Goal: Register for event/course

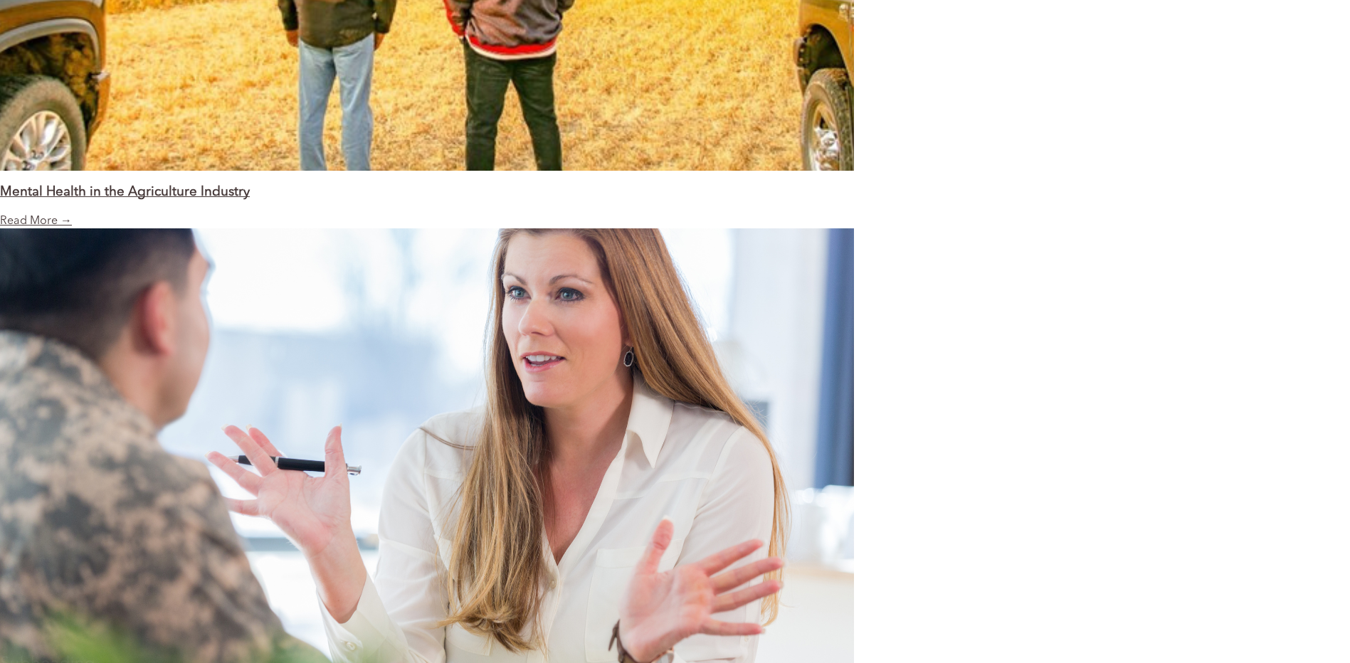
scroll to position [1922, 0]
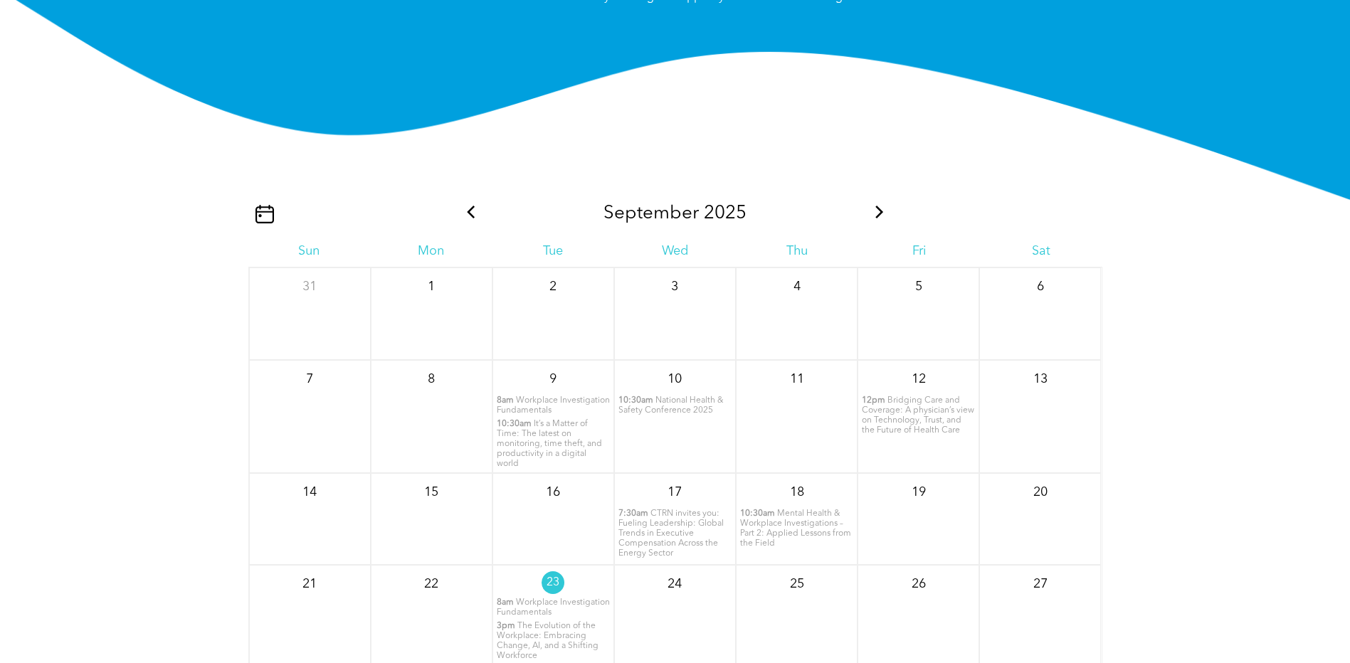
scroll to position [1637, 0]
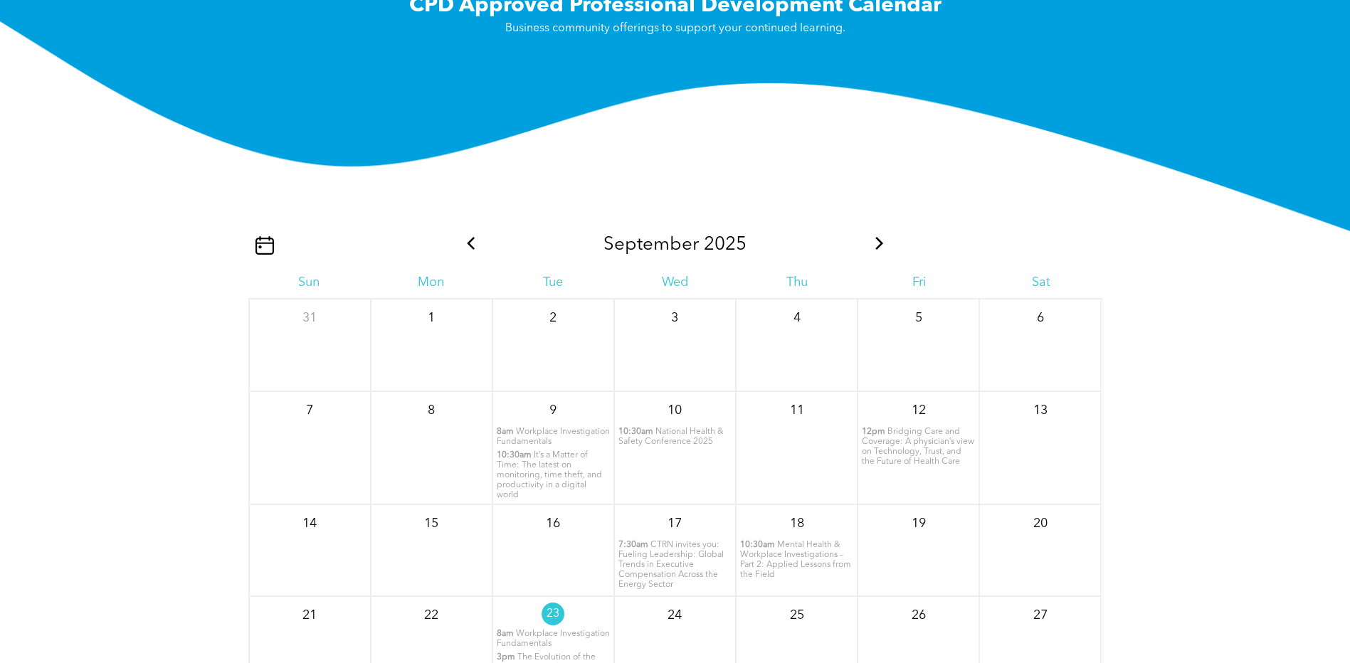
click at [878, 247] on icon at bounding box center [879, 243] width 19 height 13
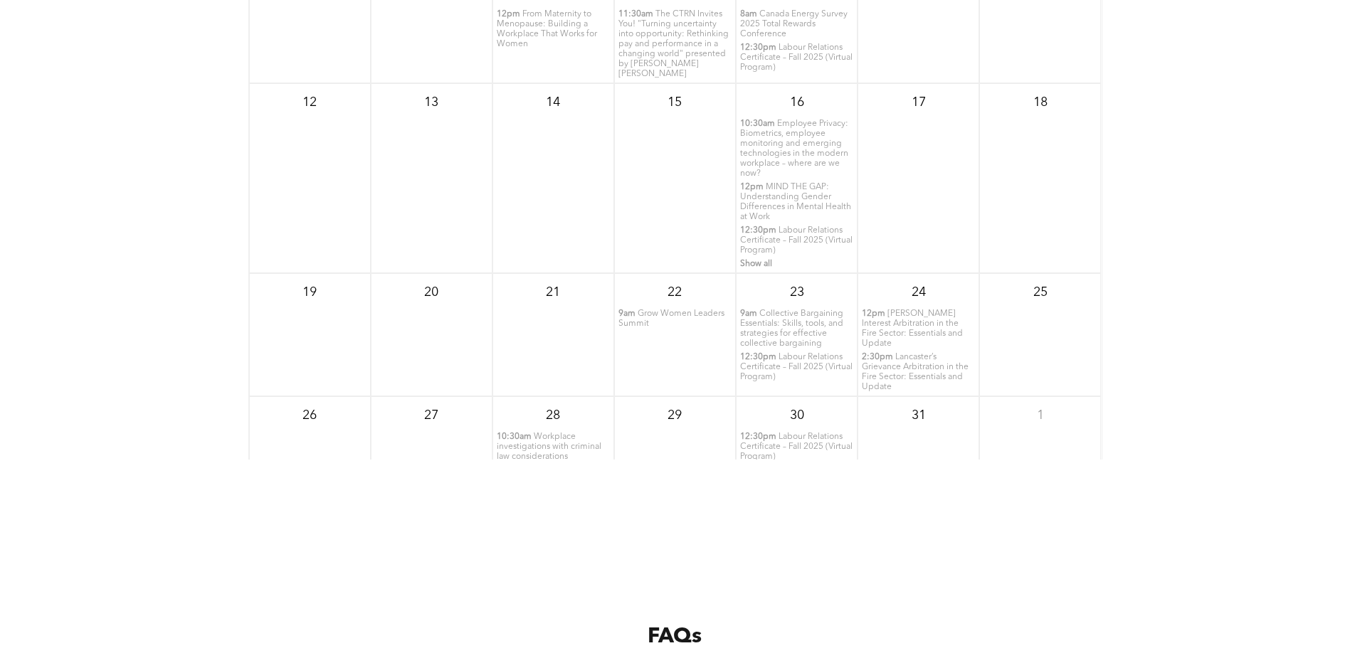
scroll to position [1993, 0]
click at [776, 429] on span "Labour Relations Certificate – Fall 2025 (Virtual Program)" at bounding box center [796, 442] width 112 height 28
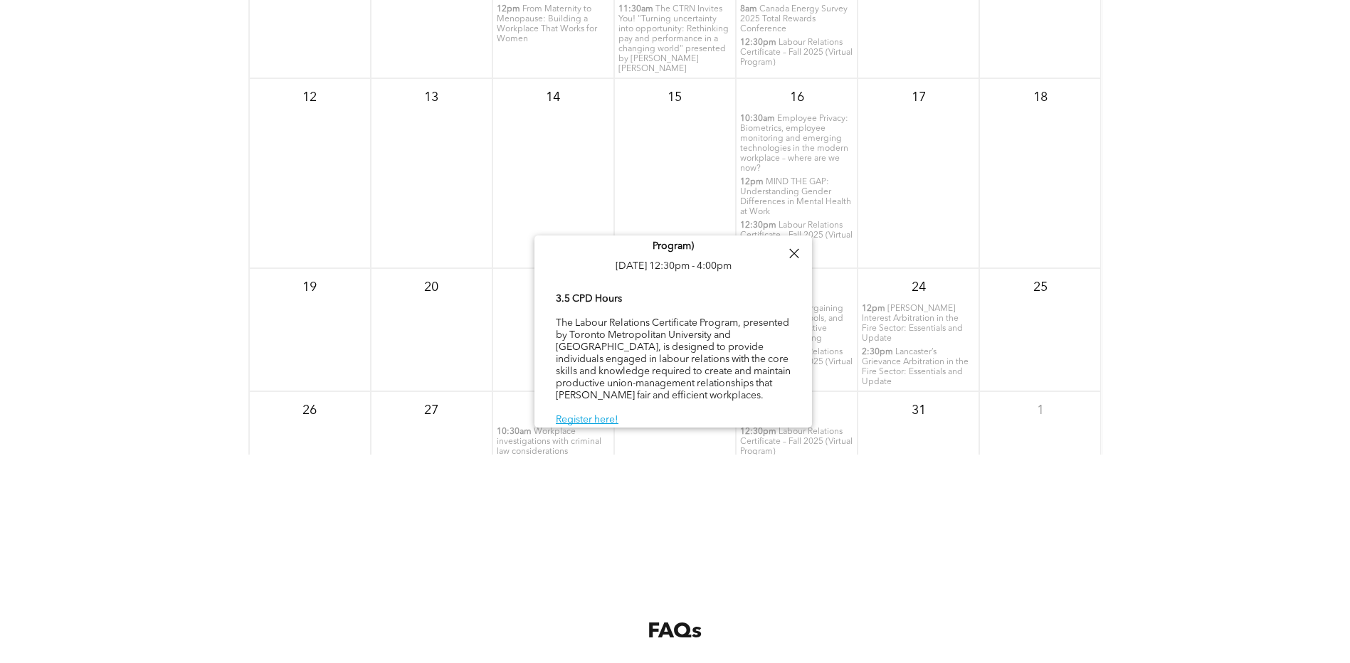
scroll to position [38, 0]
click at [801, 305] on div "Labour Relations Certificate – Fall 2025 (Virtual Program) [DATE] 12:30pm - 4:0…" at bounding box center [673, 314] width 278 height 227
click at [604, 414] on link "Register here!" at bounding box center [587, 414] width 63 height 10
click at [794, 255] on div at bounding box center [793, 253] width 19 height 19
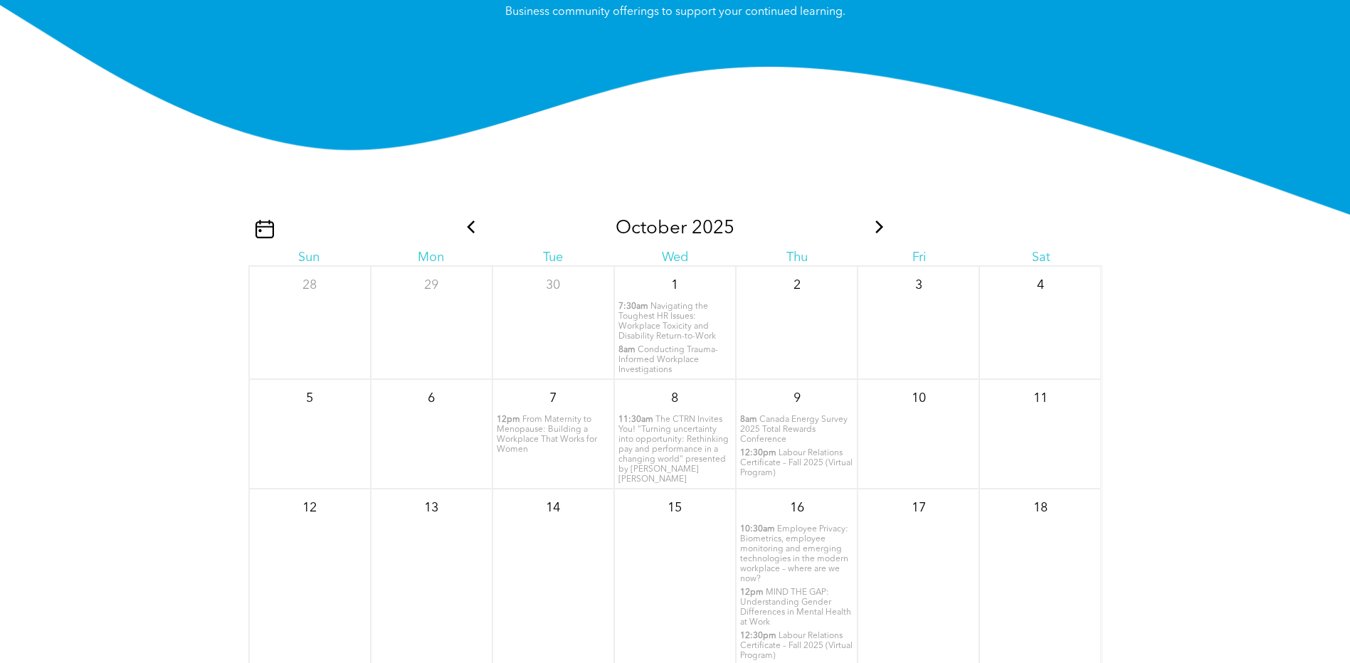
scroll to position [1637, 0]
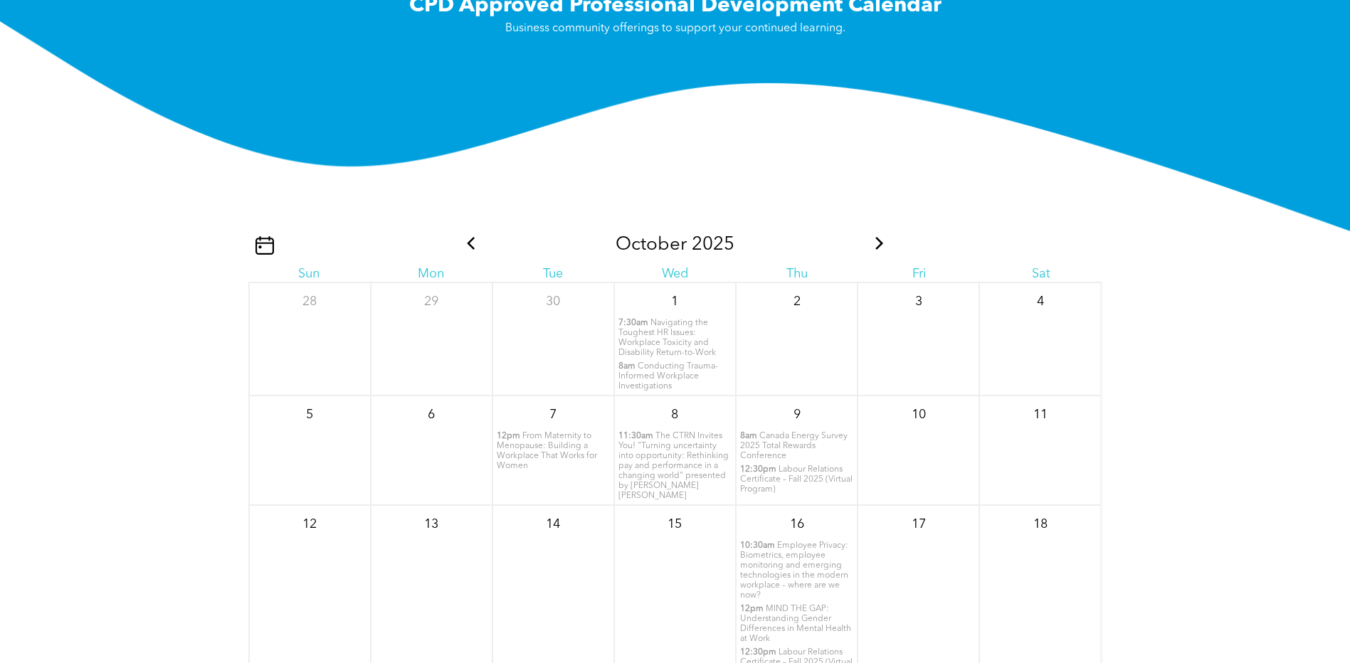
click at [870, 243] on icon at bounding box center [879, 243] width 19 height 13
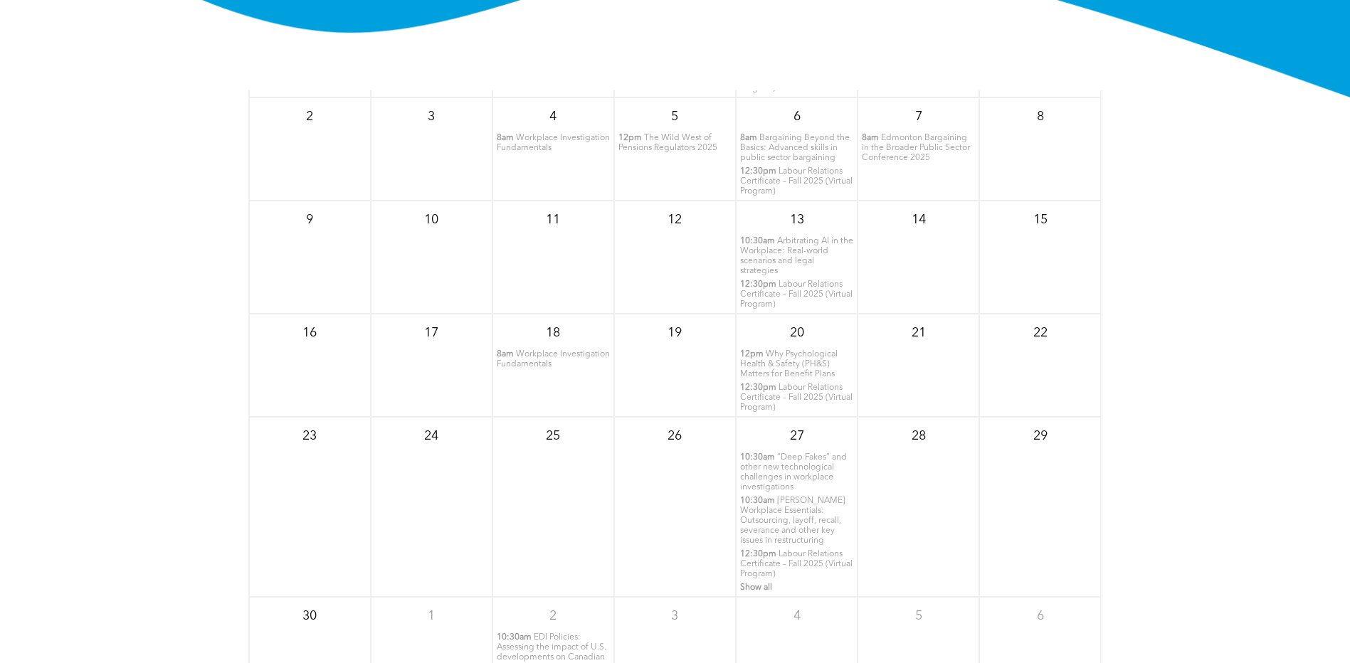
scroll to position [1850, 0]
